Goal: Information Seeking & Learning: Learn about a topic

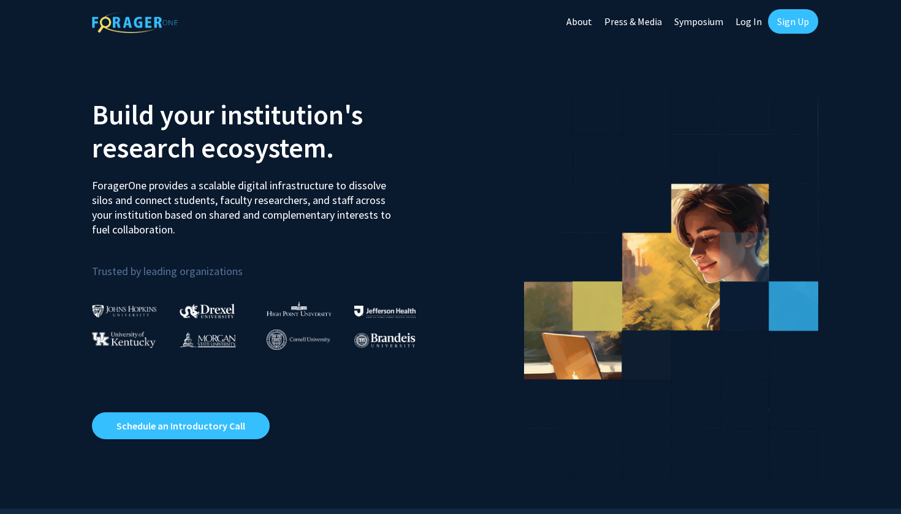
click at [793, 25] on link "Sign Up" at bounding box center [793, 21] width 50 height 25
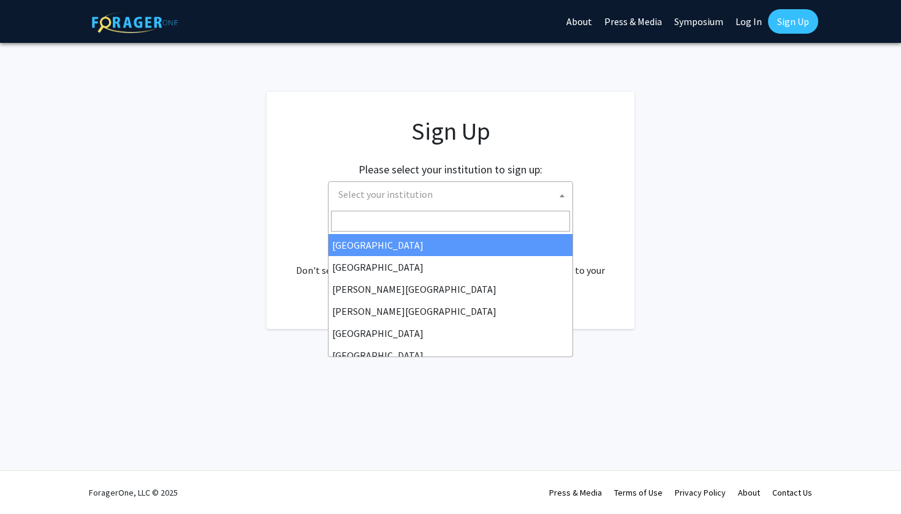
click at [406, 197] on span "Select your institution" at bounding box center [385, 194] width 94 height 12
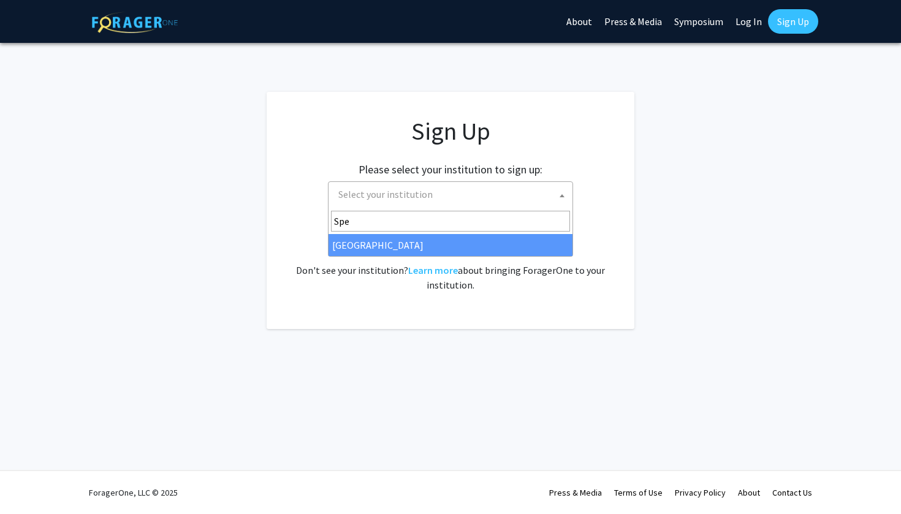
type input "Spe"
select select "4"
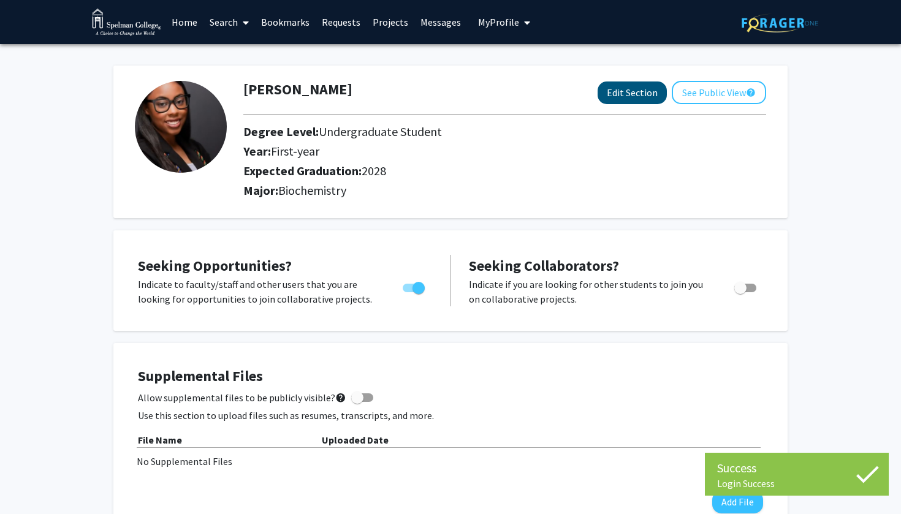
click at [617, 91] on button "Edit Section" at bounding box center [632, 93] width 69 height 23
select select "first-year"
select select "2028"
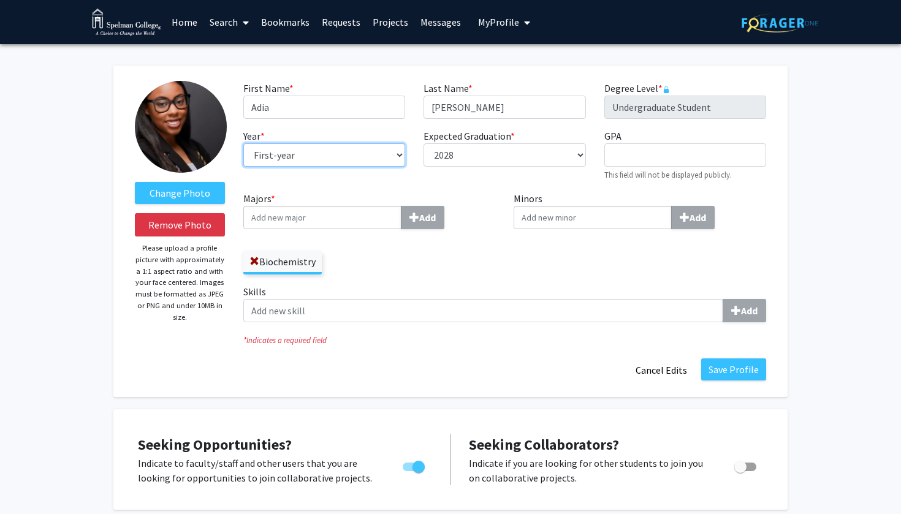
select select "sophomore"
click at [658, 161] on input "GPA required" at bounding box center [685, 154] width 162 height 23
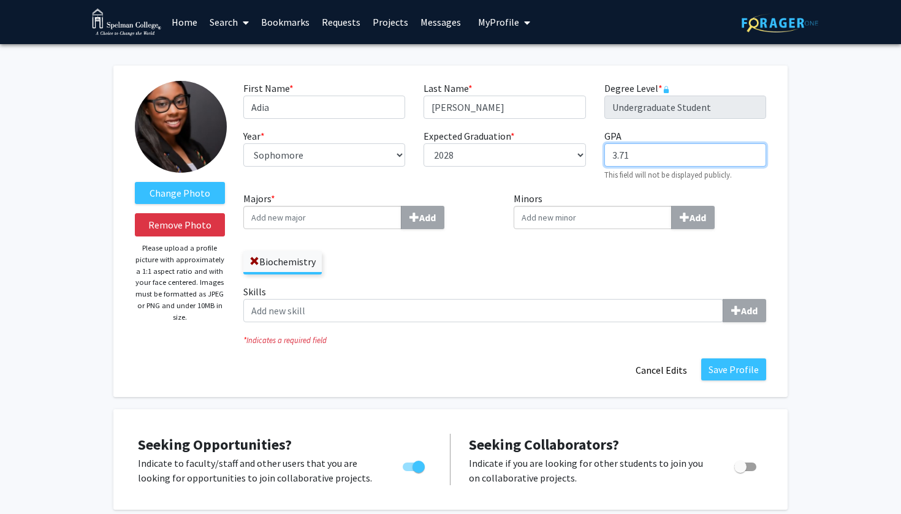
type input "3.71"
click at [611, 264] on div "Minors Add" at bounding box center [640, 237] width 271 height 93
click at [722, 367] on button "Save Profile" at bounding box center [733, 370] width 65 height 22
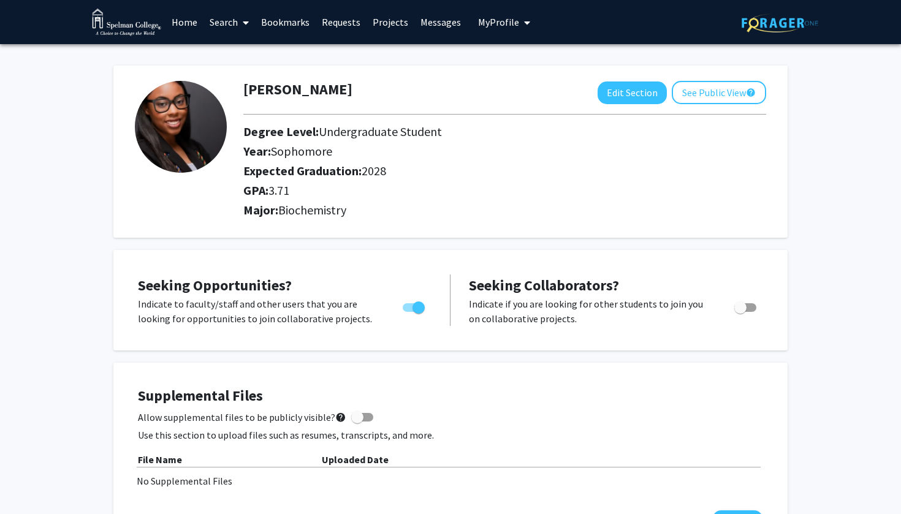
click at [183, 21] on link "Home" at bounding box center [185, 22] width 38 height 43
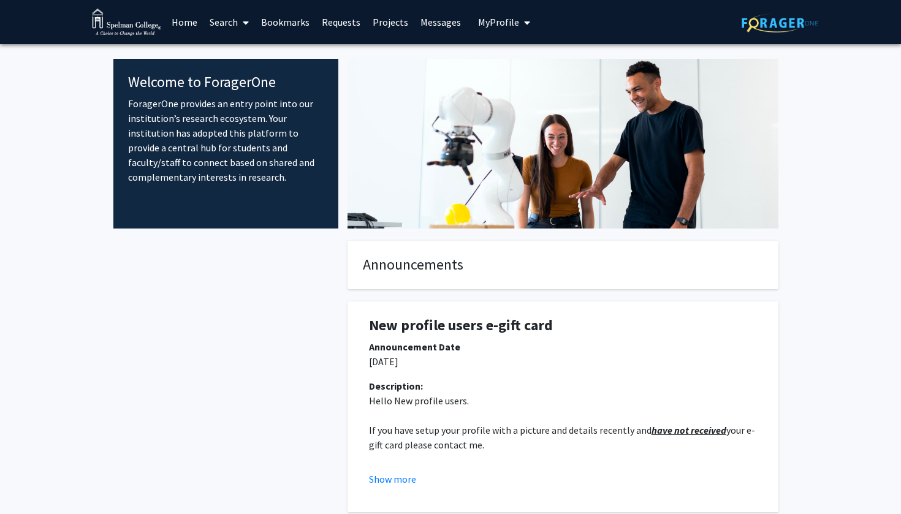
click at [414, 27] on link "Messages" at bounding box center [440, 22] width 53 height 43
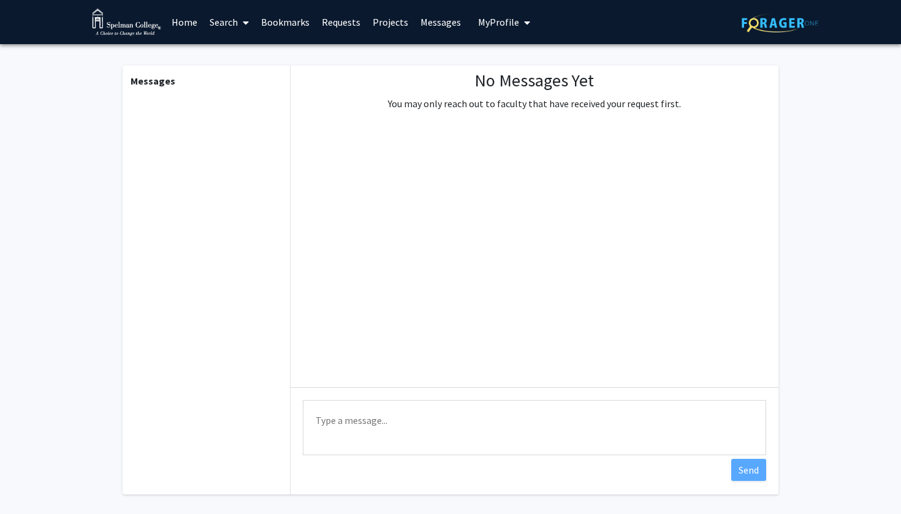
click at [395, 26] on link "Projects" at bounding box center [391, 22] width 48 height 43
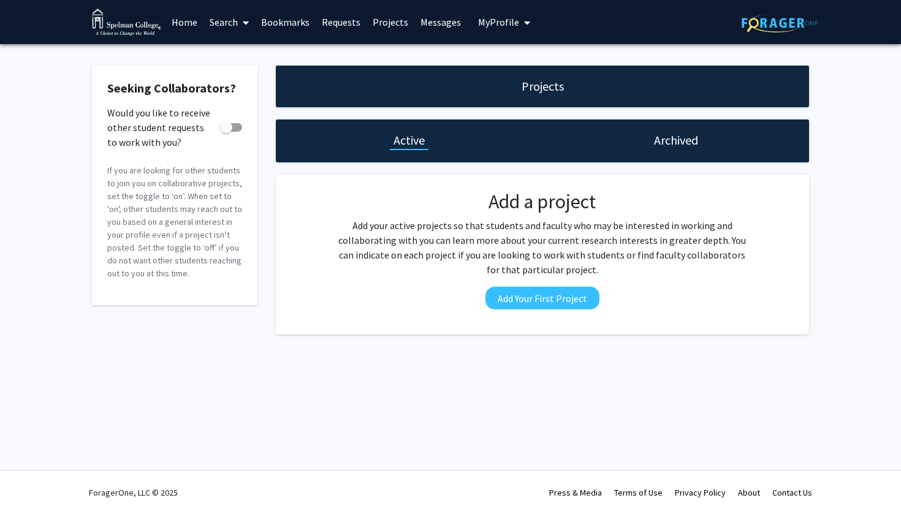
click at [517, 82] on div "Projects" at bounding box center [542, 87] width 533 height 42
click at [303, 29] on link "Bookmarks" at bounding box center [285, 22] width 61 height 43
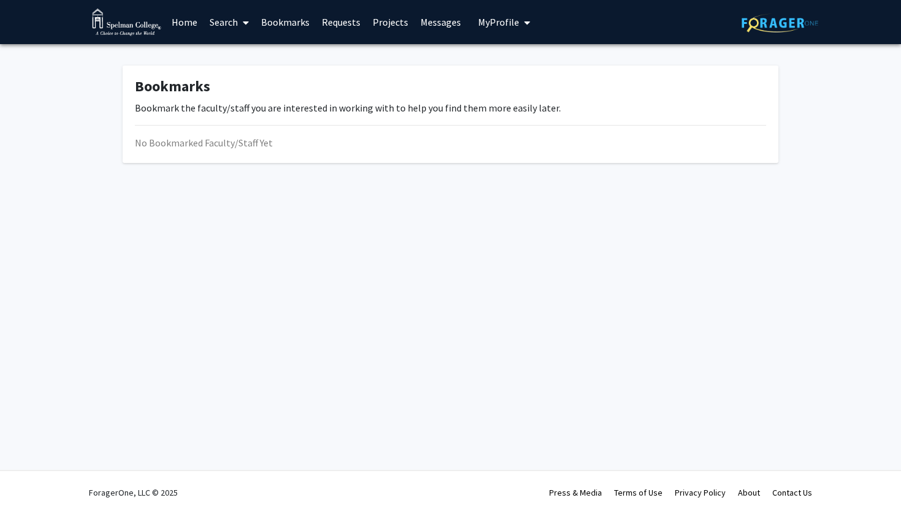
click at [350, 28] on link "Requests" at bounding box center [341, 22] width 51 height 43
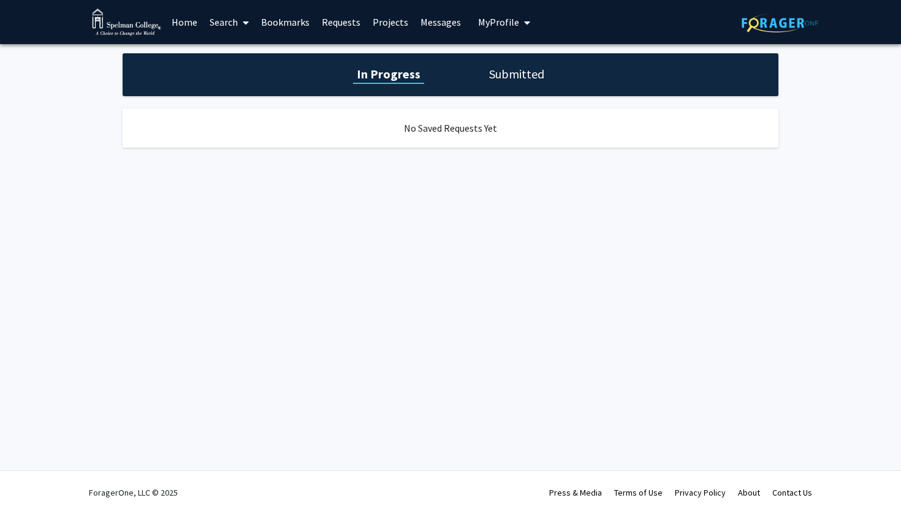
click at [229, 25] on link "Search" at bounding box center [229, 22] width 51 height 43
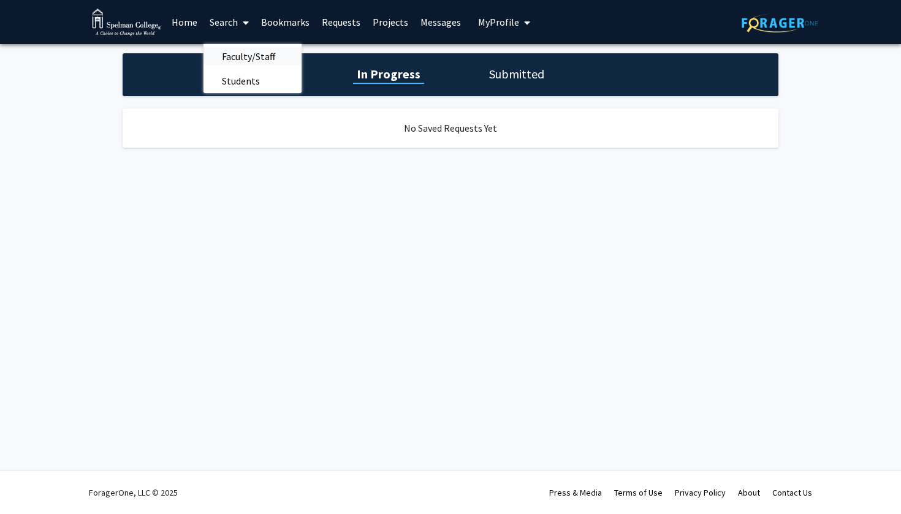
click at [238, 48] on span "Faculty/Staff" at bounding box center [249, 56] width 90 height 25
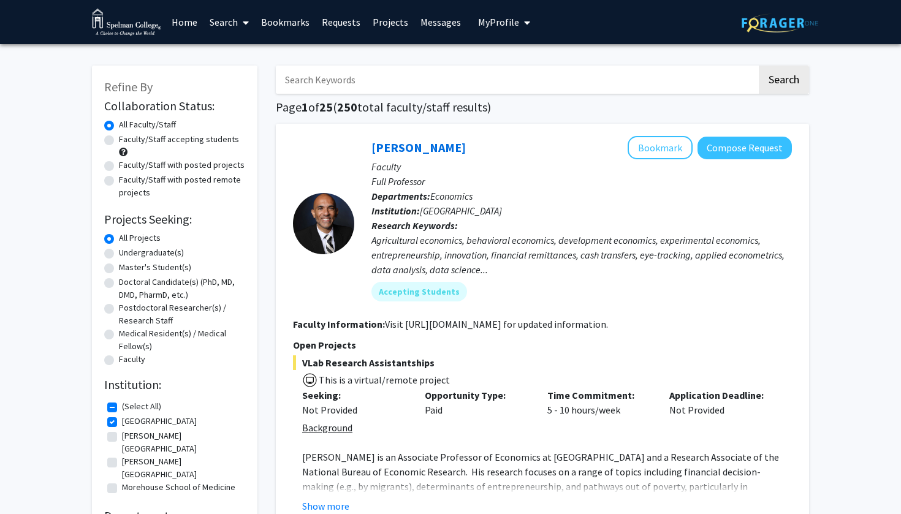
click at [162, 253] on label "Undergraduate(s)" at bounding box center [151, 252] width 65 height 13
click at [127, 253] on input "Undergraduate(s)" at bounding box center [123, 250] width 8 height 8
radio input "true"
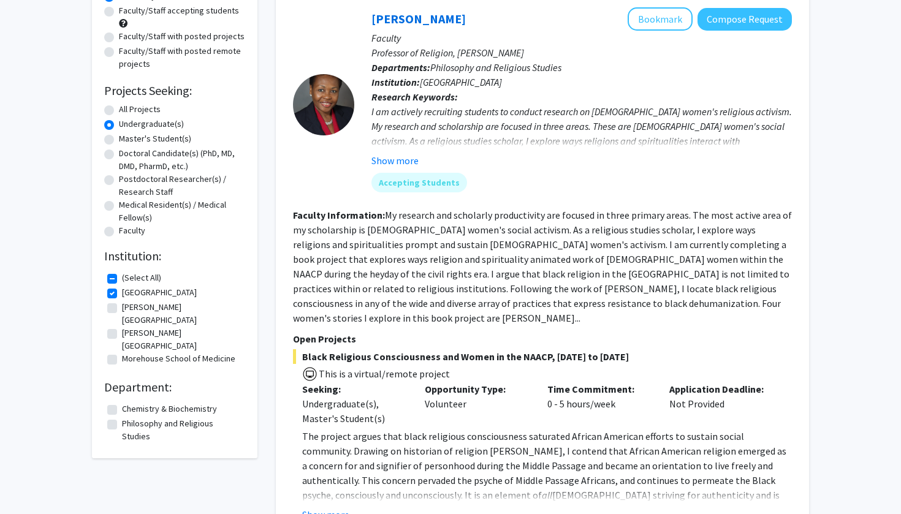
scroll to position [140, 0]
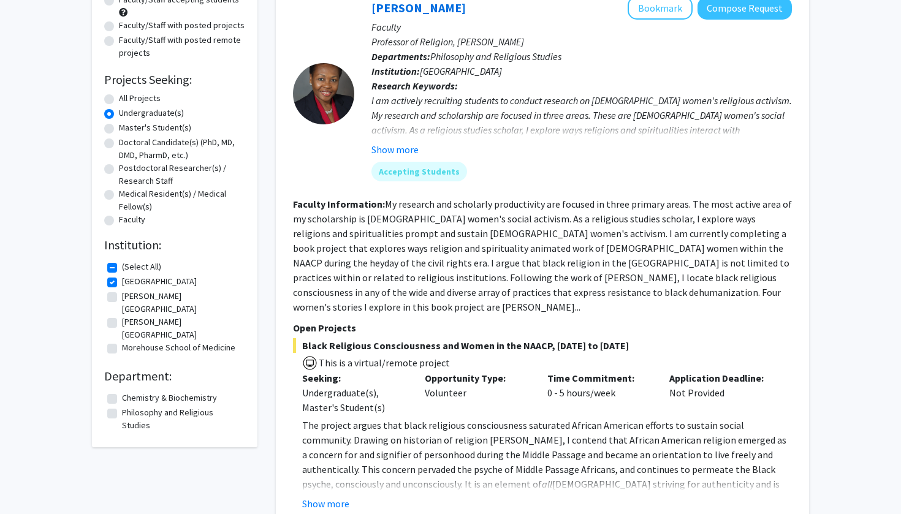
click at [118, 316] on fg-checkbox "Morehouse College Morehouse College" at bounding box center [174, 329] width 135 height 26
click at [122, 316] on label "[PERSON_NAME][GEOGRAPHIC_DATA]" at bounding box center [182, 329] width 120 height 26
click at [122, 316] on input "[PERSON_NAME][GEOGRAPHIC_DATA]" at bounding box center [126, 320] width 8 height 8
checkbox input "true"
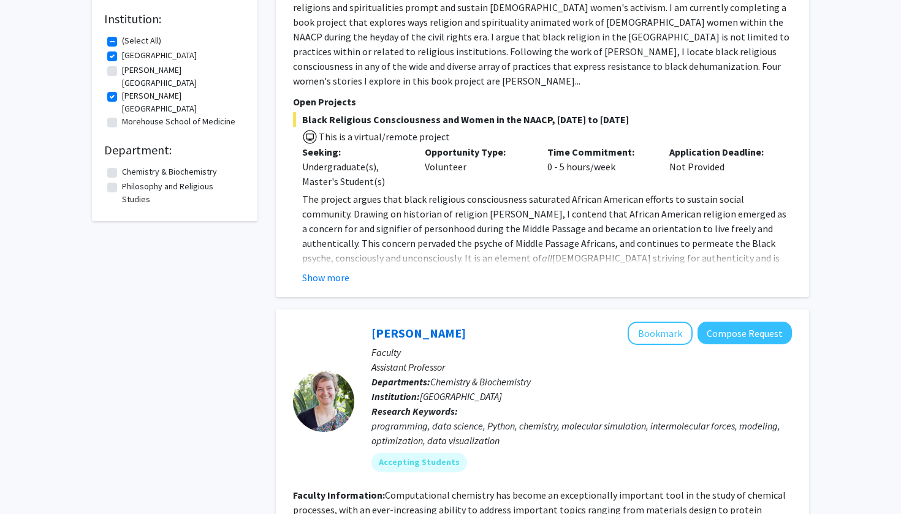
scroll to position [369, 0]
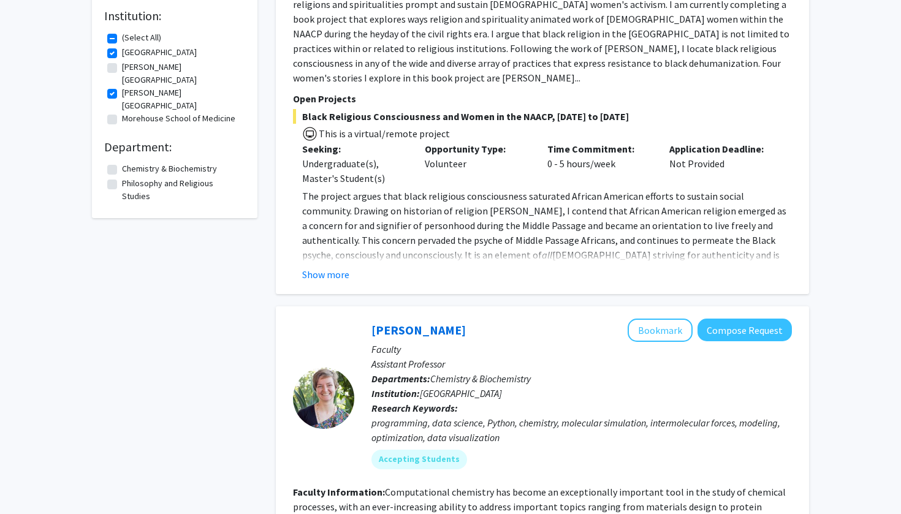
click at [122, 162] on label "Chemistry & Biochemistry" at bounding box center [169, 168] width 95 height 13
click at [122, 162] on input "Chemistry & Biochemistry" at bounding box center [126, 166] width 8 height 8
checkbox input "true"
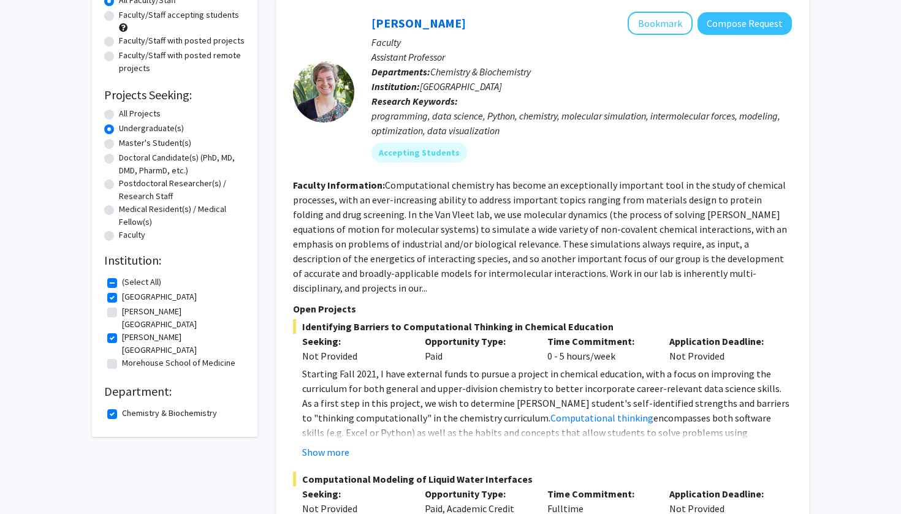
scroll to position [124, 0]
click at [122, 357] on label "Morehouse School of Medicine" at bounding box center [178, 363] width 113 height 13
click at [122, 357] on input "Morehouse School of Medicine" at bounding box center [126, 361] width 8 height 8
checkbox input "true"
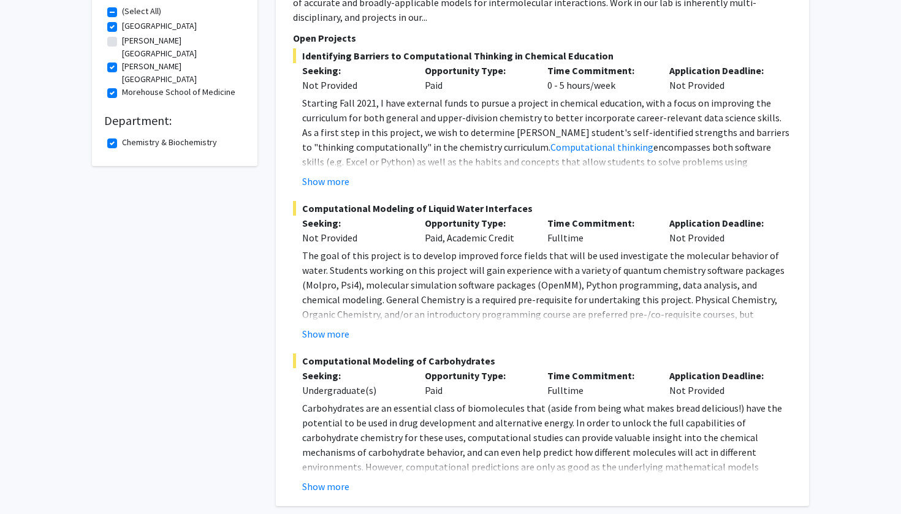
scroll to position [211, 0]
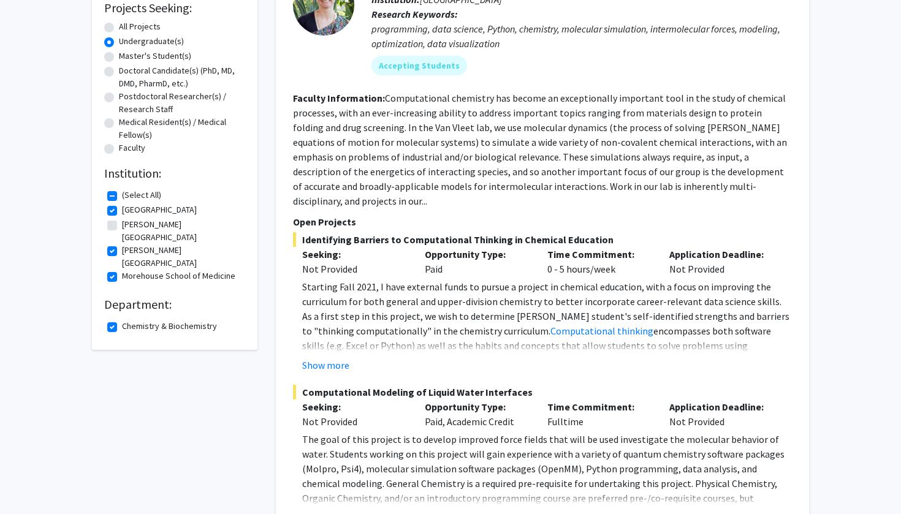
click at [117, 320] on fg-checkbox "Chemistry & Biochemistry Chemistry & Biochemistry" at bounding box center [174, 327] width 135 height 15
click at [122, 320] on label "Chemistry & Biochemistry" at bounding box center [169, 326] width 95 height 13
click at [122, 320] on input "Chemistry & Biochemistry" at bounding box center [126, 324] width 8 height 8
checkbox input "false"
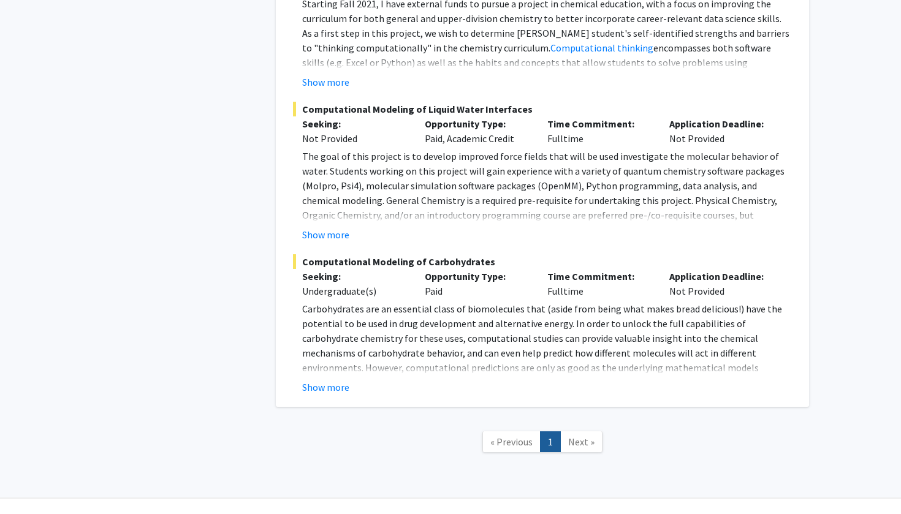
click at [577, 436] on span "Next »" at bounding box center [581, 442] width 26 height 12
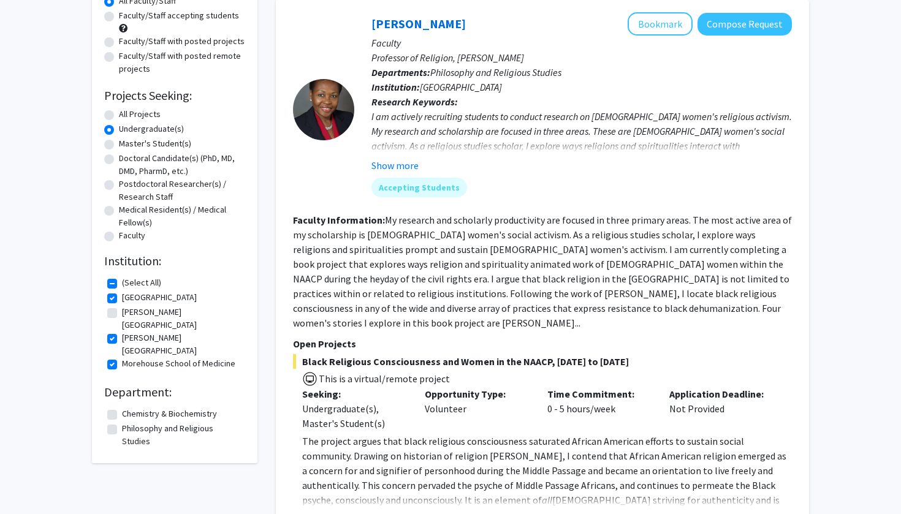
scroll to position [126, 0]
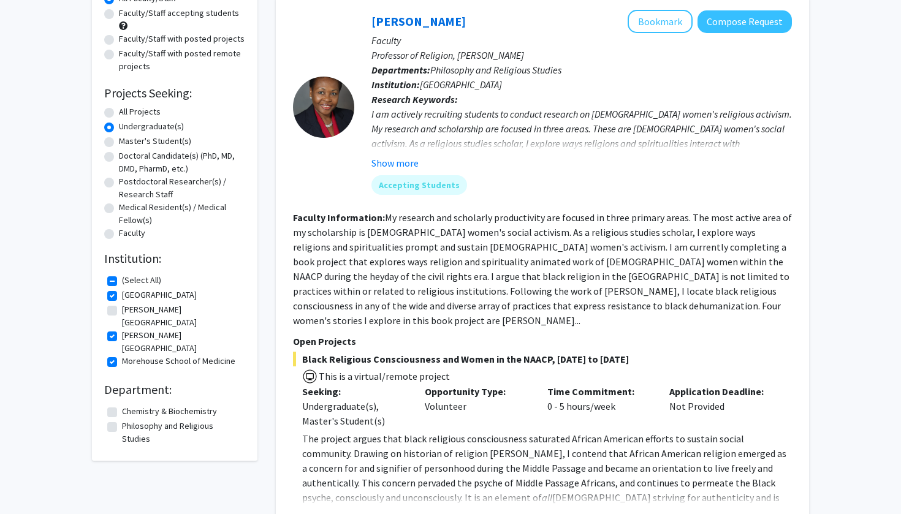
click at [119, 117] on label "All Projects" at bounding box center [140, 111] width 42 height 13
click at [119, 113] on input "All Projects" at bounding box center [123, 109] width 8 height 8
radio input "true"
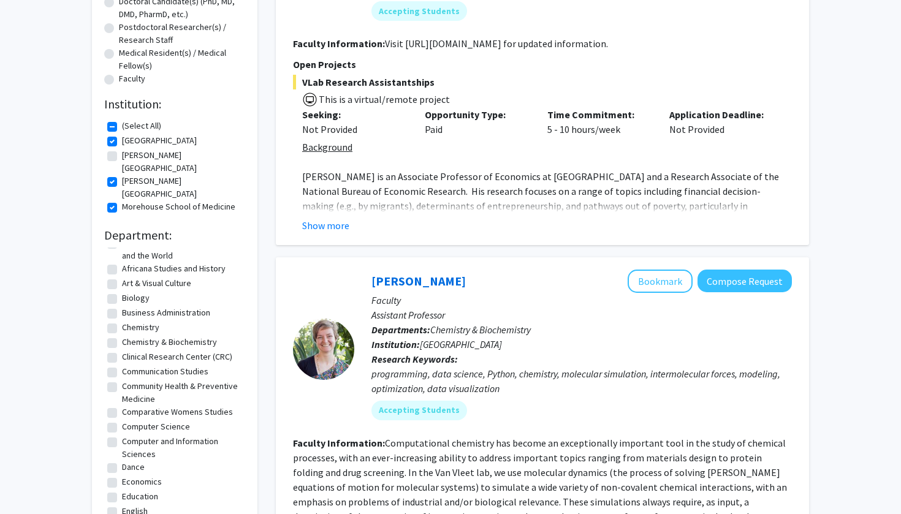
scroll to position [15, 0]
click at [122, 335] on label "Chemistry & Biochemistry" at bounding box center [169, 341] width 95 height 13
click at [122, 335] on input "Chemistry & Biochemistry" at bounding box center [126, 339] width 8 height 8
checkbox input "true"
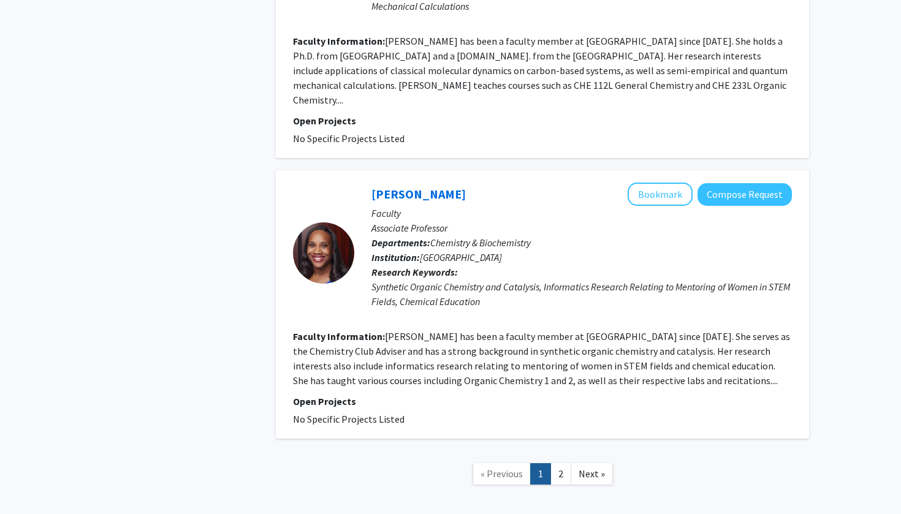
scroll to position [2853, 0]
click at [556, 463] on link "2" at bounding box center [560, 473] width 21 height 21
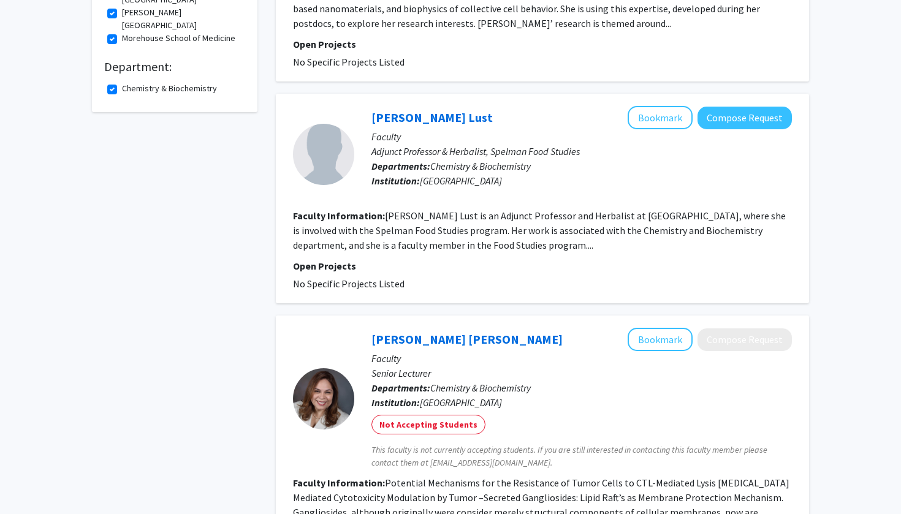
scroll to position [158, 0]
